Goal: Task Accomplishment & Management: Use online tool/utility

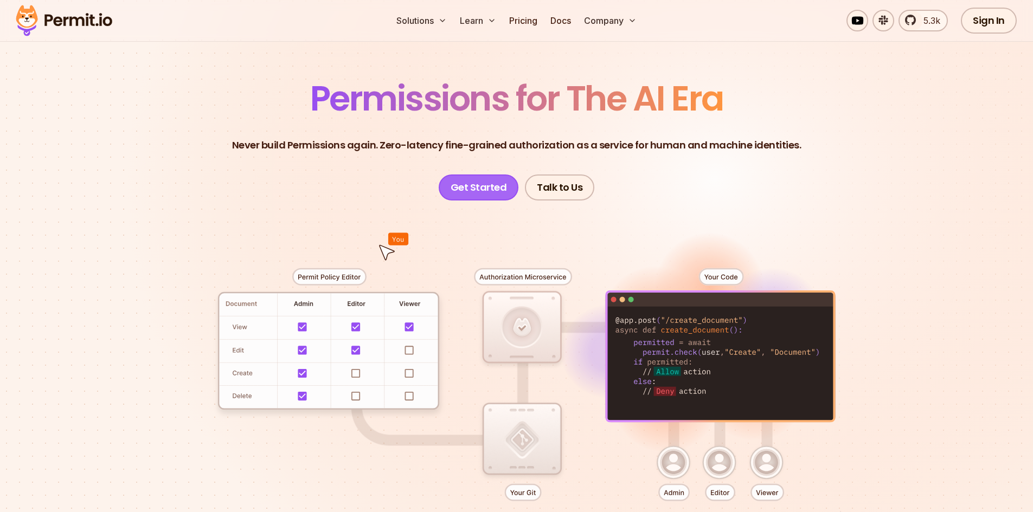
scroll to position [54, 0]
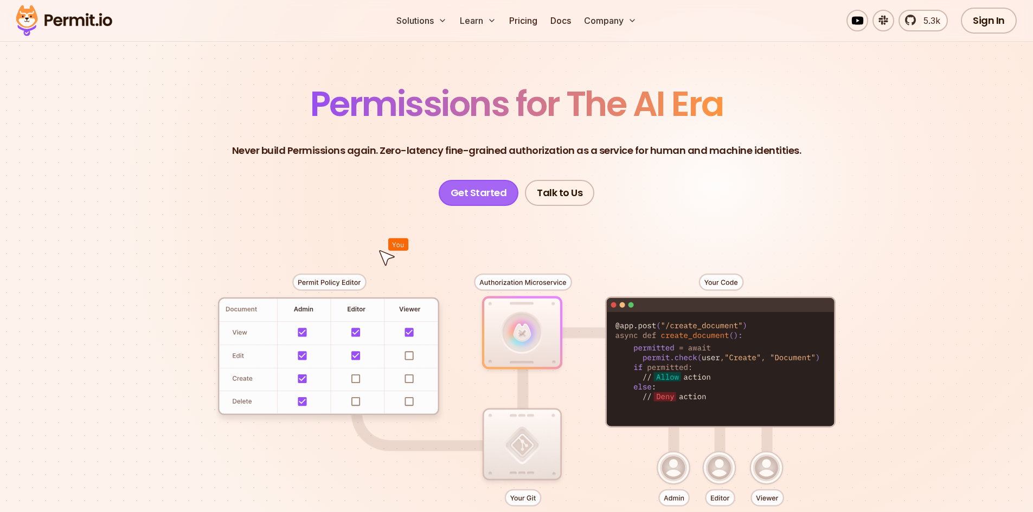
click at [485, 193] on link "Get Started" at bounding box center [479, 193] width 80 height 26
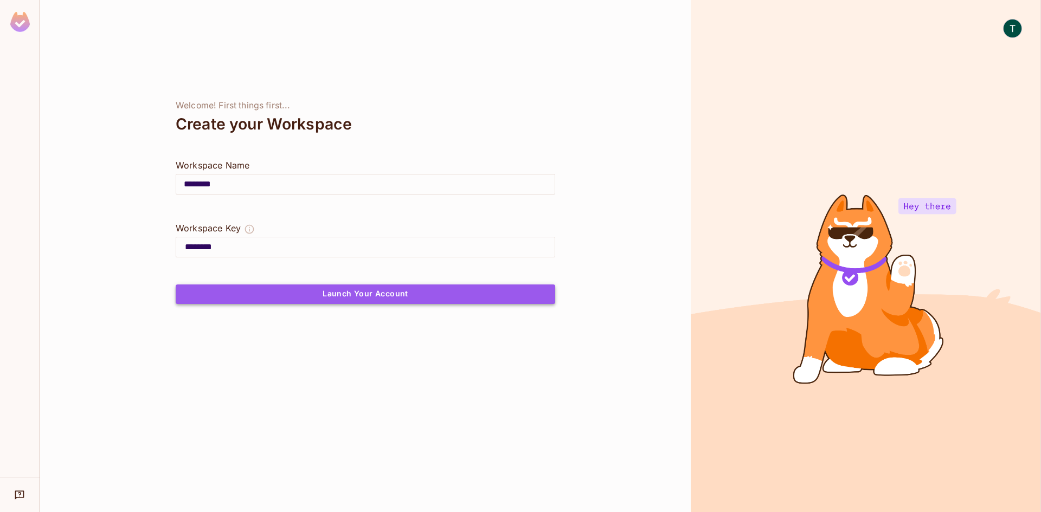
click at [261, 290] on button "Launch Your Account" at bounding box center [365, 295] width 379 height 20
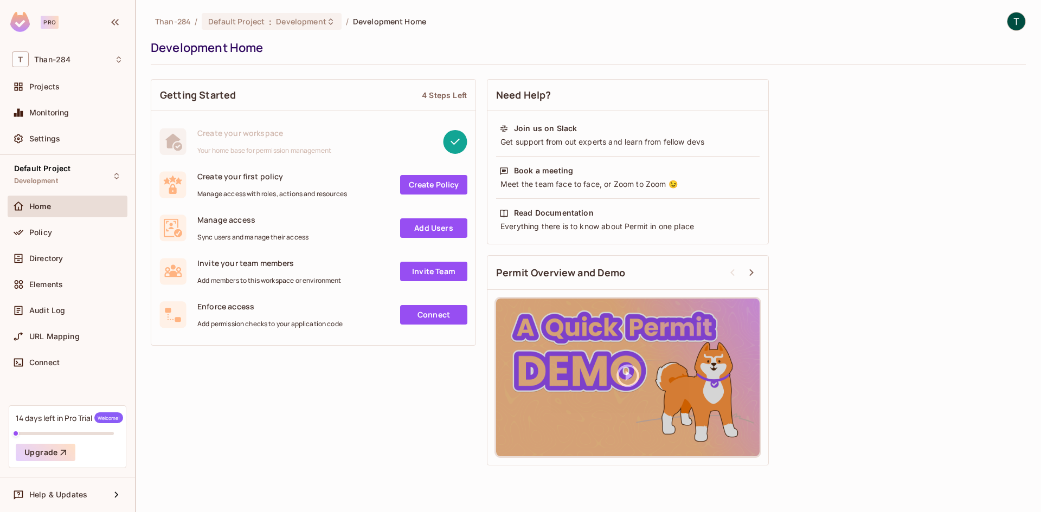
click at [259, 179] on span "Create your first policy" at bounding box center [272, 176] width 150 height 10
click at [272, 205] on div "Create your first policy Manage access with roles, actions and resources Create…" at bounding box center [313, 184] width 324 height 43
click at [66, 85] on div "Projects" at bounding box center [76, 86] width 94 height 9
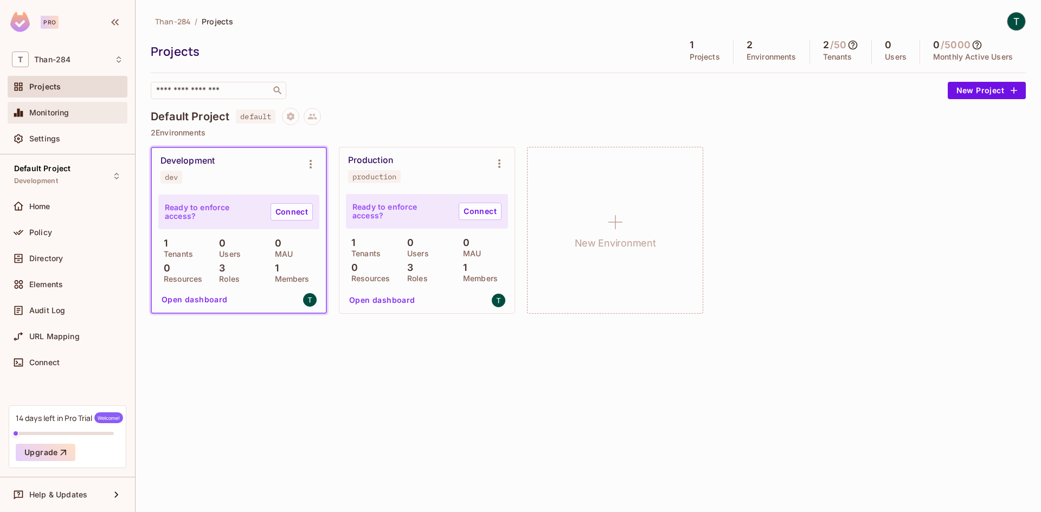
click at [66, 103] on div "Monitoring" at bounding box center [68, 113] width 120 height 22
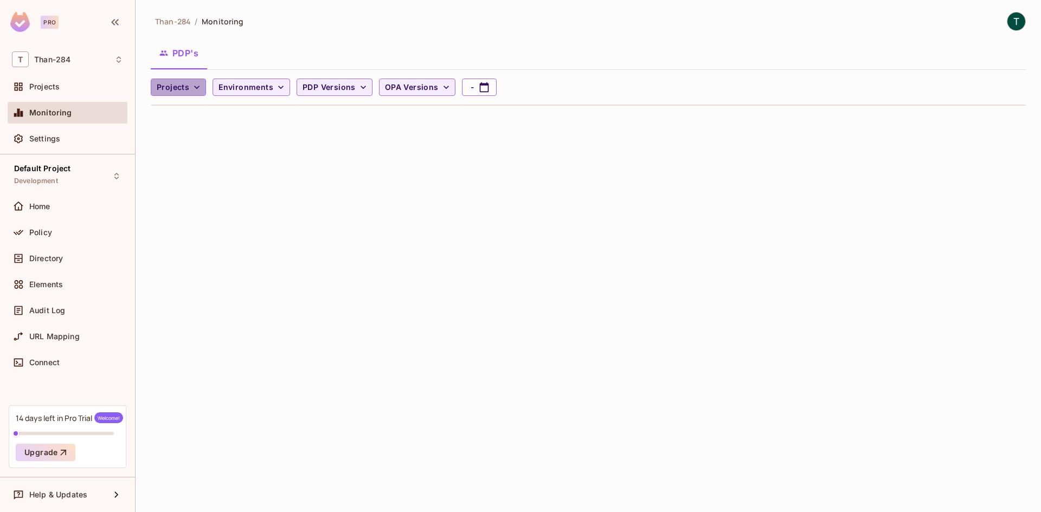
click at [180, 87] on span "Projects" at bounding box center [173, 88] width 33 height 14
click at [180, 87] on div at bounding box center [520, 256] width 1041 height 512
